Goal: Task Accomplishment & Management: Use online tool/utility

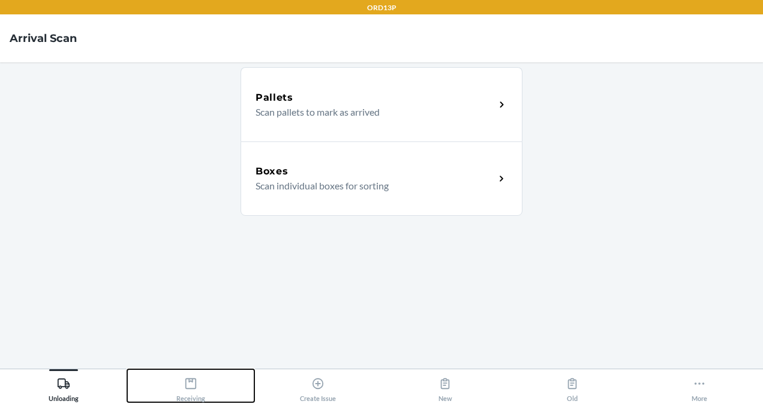
click at [197, 383] on div "Receiving" at bounding box center [190, 388] width 29 height 30
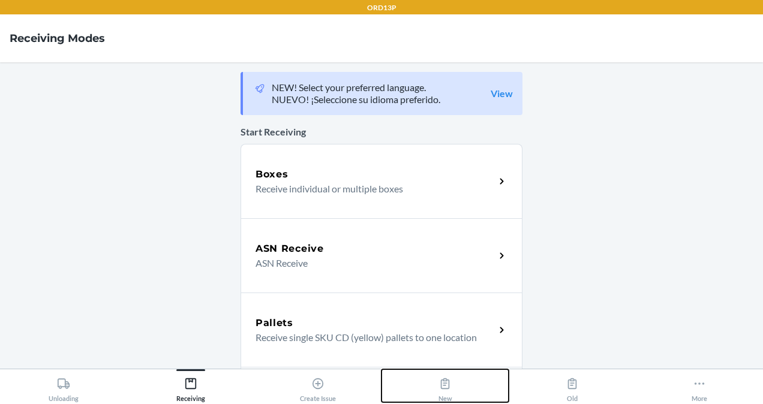
click at [447, 384] on icon at bounding box center [445, 383] width 13 height 13
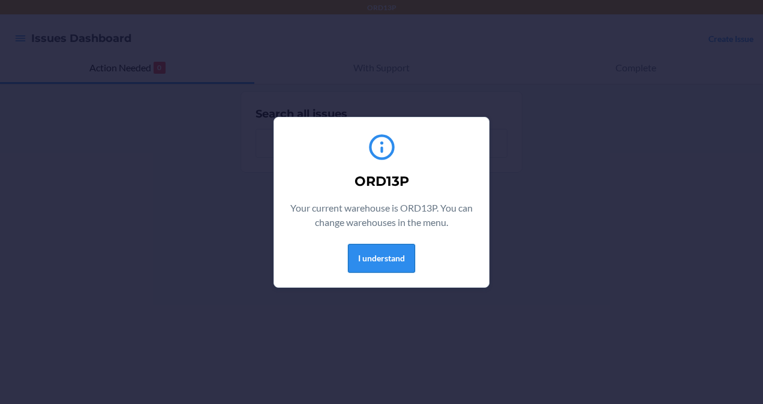
click at [379, 251] on button "I understand" at bounding box center [381, 258] width 67 height 29
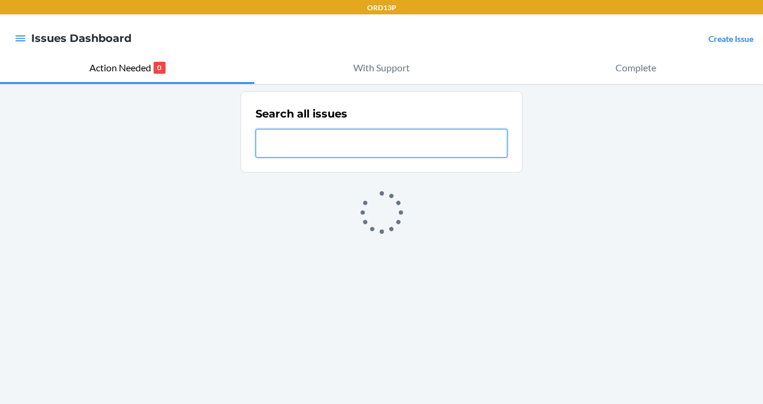
click at [329, 148] on input "text" at bounding box center [382, 143] width 252 height 29
paste input "CD5HFU528BW"
type input "CD5HFU528BW"
